Goal: Task Accomplishment & Management: Complete application form

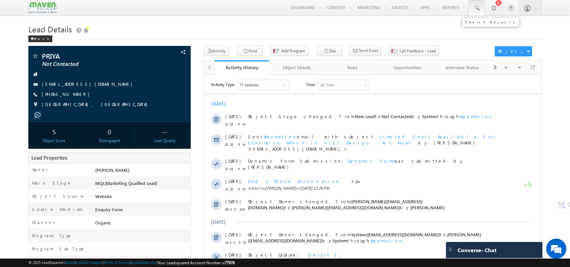
click at [480, 7] on link at bounding box center [477, 8] width 16 height 16
paste input "ajoymdl12@gmail.com"
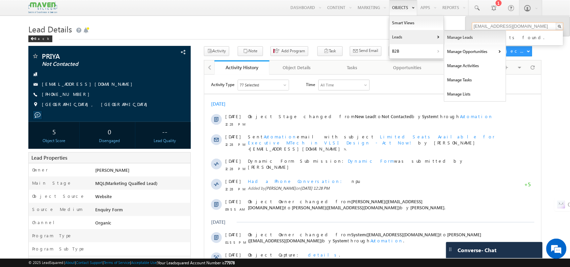
type input "ajoymdl12@gmail.com"
click at [449, 38] on link "Manage Leads" at bounding box center [476, 37] width 62 height 14
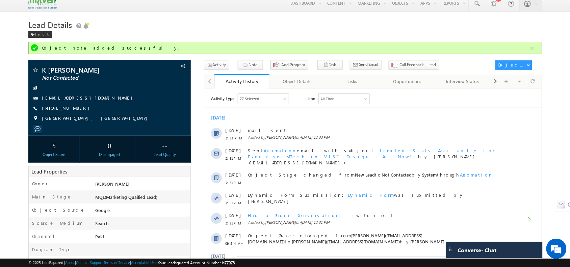
scroll to position [5, 0]
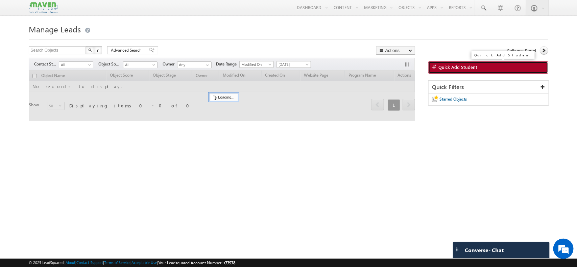
click at [461, 72] on link "Quick Add Student" at bounding box center [488, 67] width 120 height 12
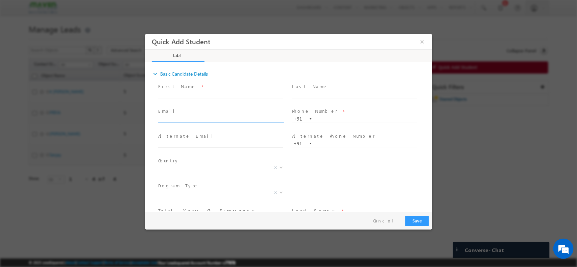
click at [198, 116] on input "text" at bounding box center [220, 119] width 125 height 7
paste input "ajoymdl12@gmail.com"
type input "ajoymdl12@gmail.com"
click at [226, 123] on div "Email * ajoymdl12@gmail.com Another object has same Email View Details Would yo…" at bounding box center [223, 119] width 131 height 23
click at [222, 126] on link "View Details" at bounding box center [222, 127] width 21 height 4
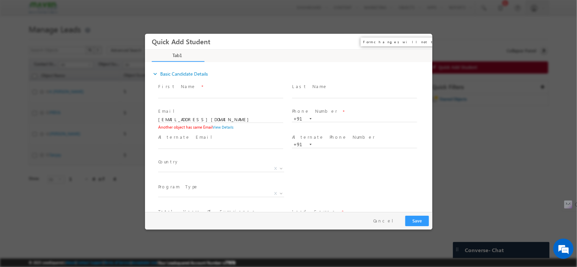
click at [421, 40] on button "×" at bounding box center [421, 41] width 11 height 12
